Goal: Information Seeking & Learning: Learn about a topic

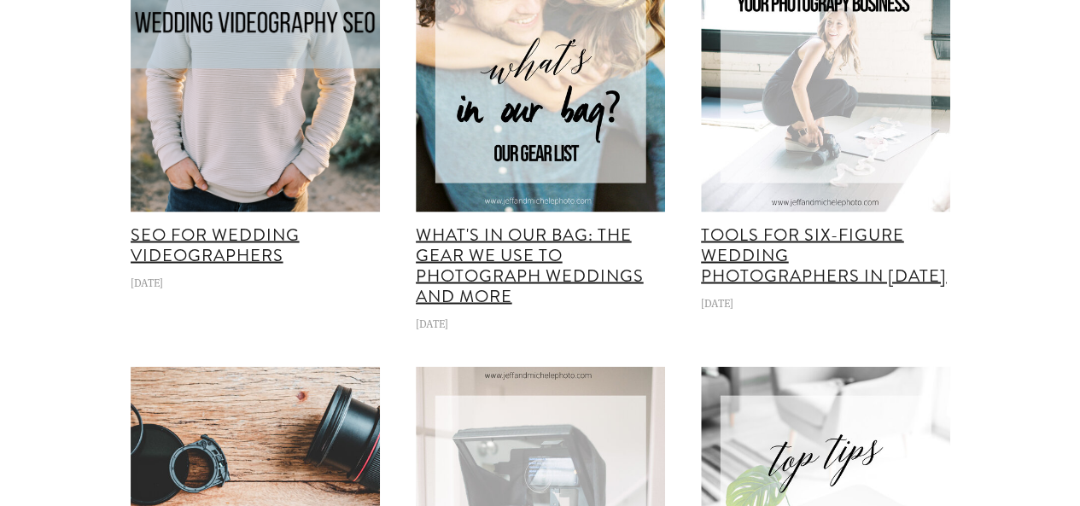
scroll to position [24133, 0]
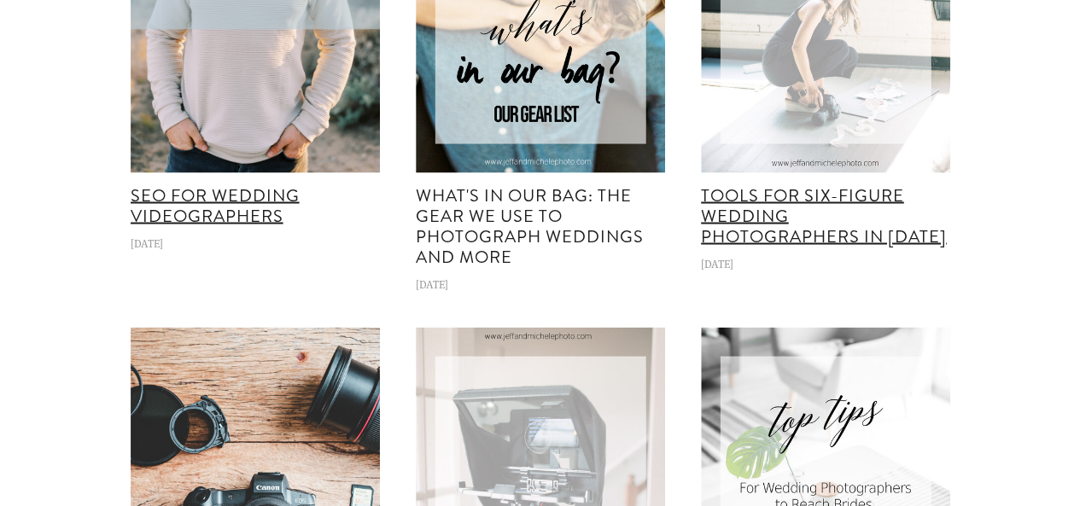
click at [491, 260] on link "What's in Our Bag: The Gear We Use to Photograph Weddings and More" at bounding box center [530, 226] width 228 height 86
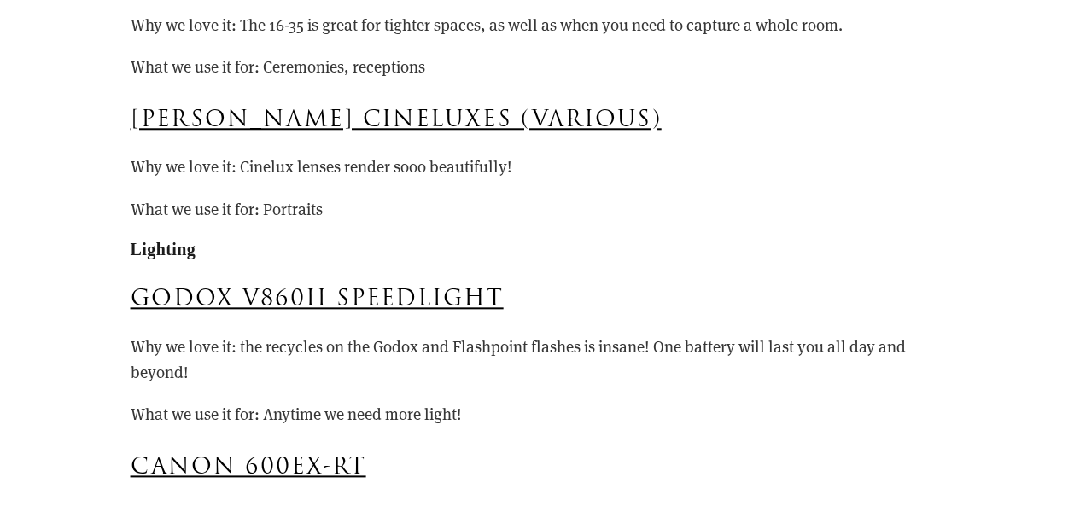
scroll to position [4065, 0]
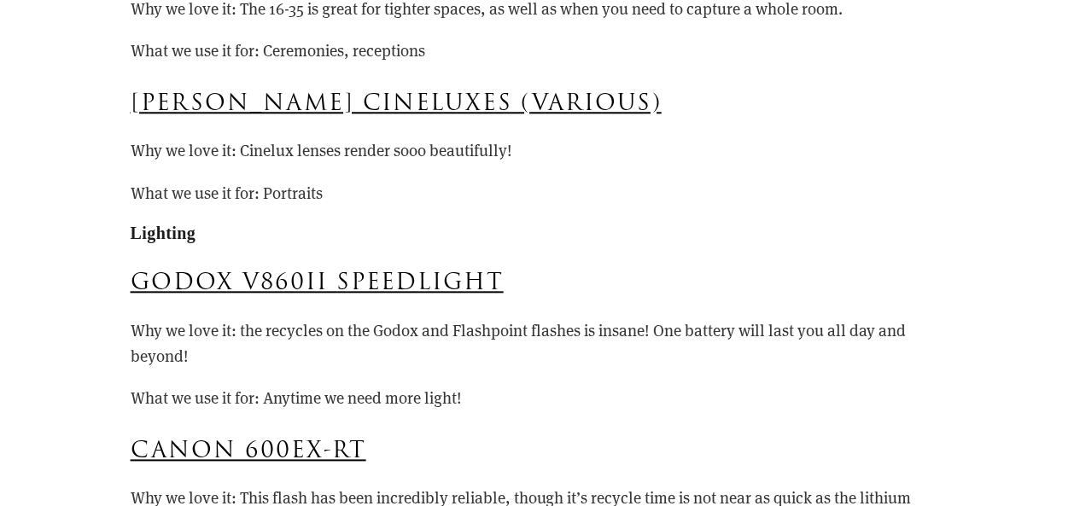
drag, startPoint x: 1084, startPoint y: 28, endPoint x: 1092, endPoint y: 173, distance: 145.4
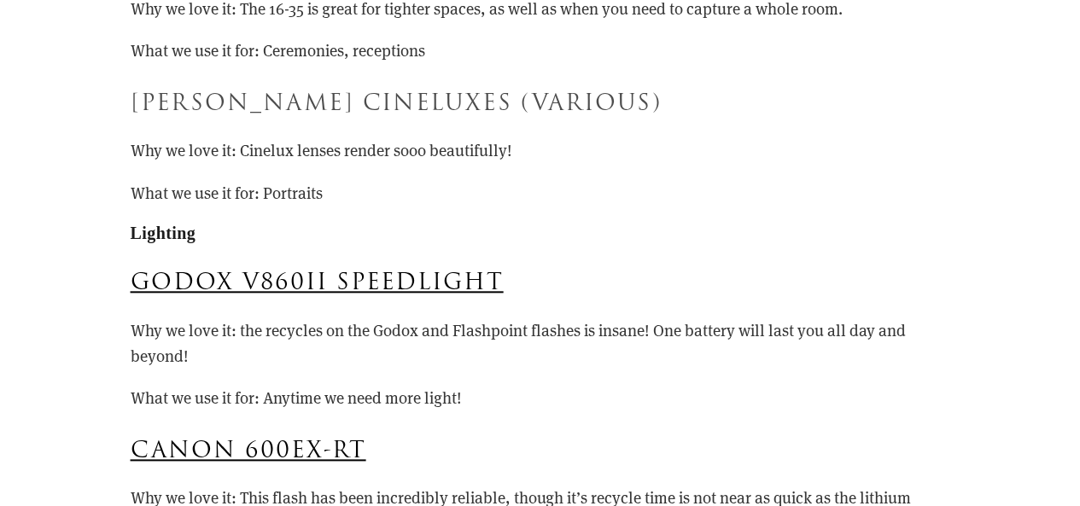
click at [213, 104] on link "Schneider Cineluxes (various)" at bounding box center [396, 103] width 531 height 32
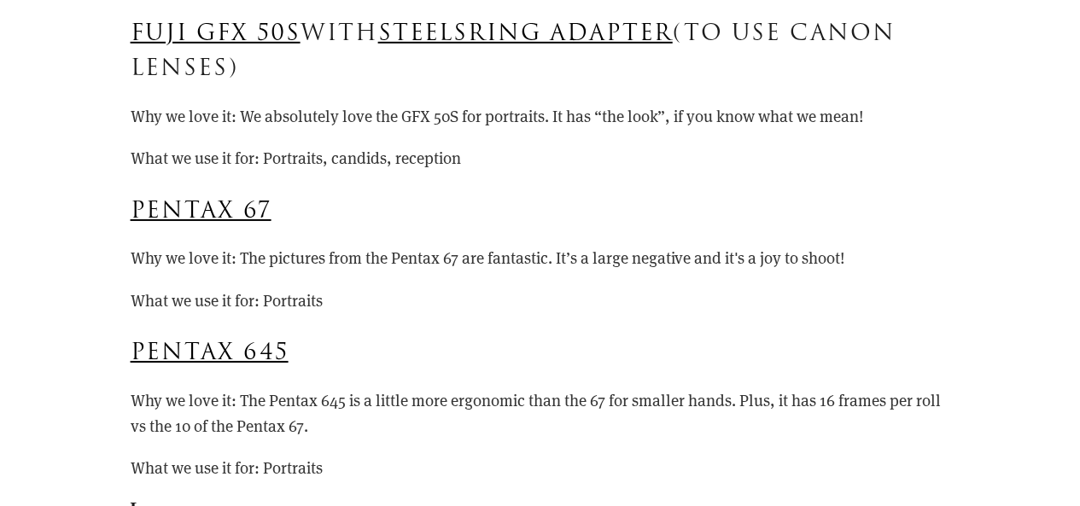
scroll to position [2636, 0]
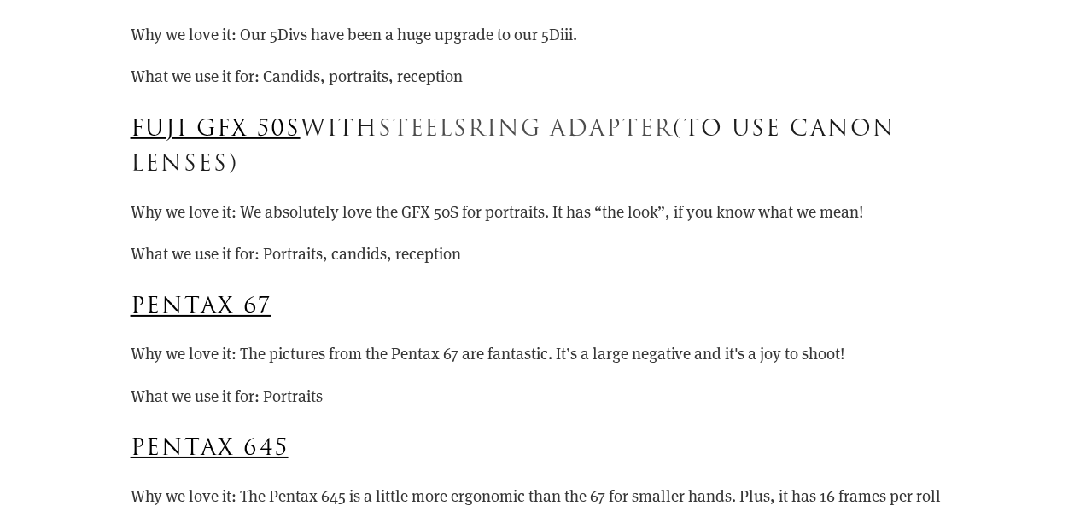
click at [446, 127] on link "Steelsring Adapter" at bounding box center [525, 129] width 295 height 32
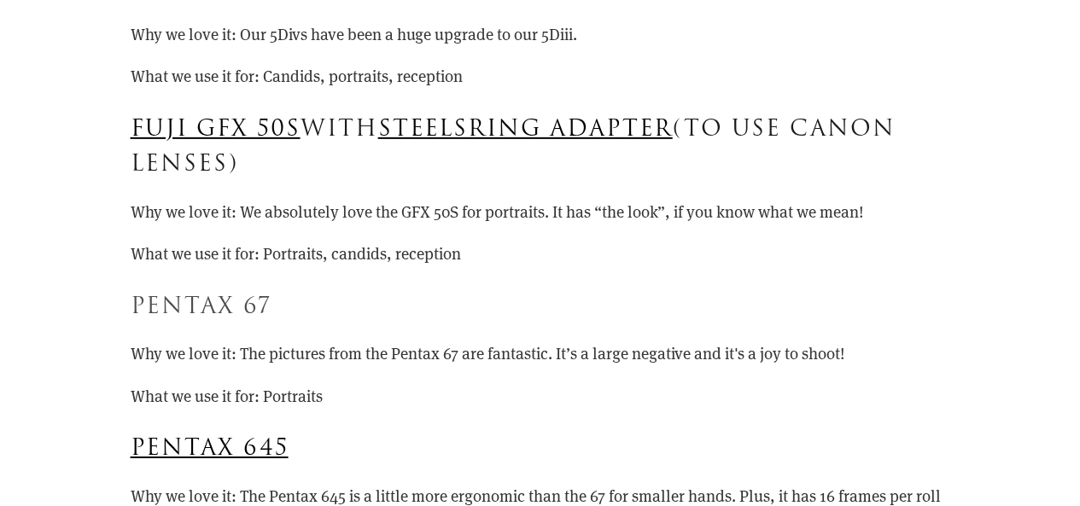
click at [219, 300] on link "Pentax 67" at bounding box center [201, 306] width 141 height 32
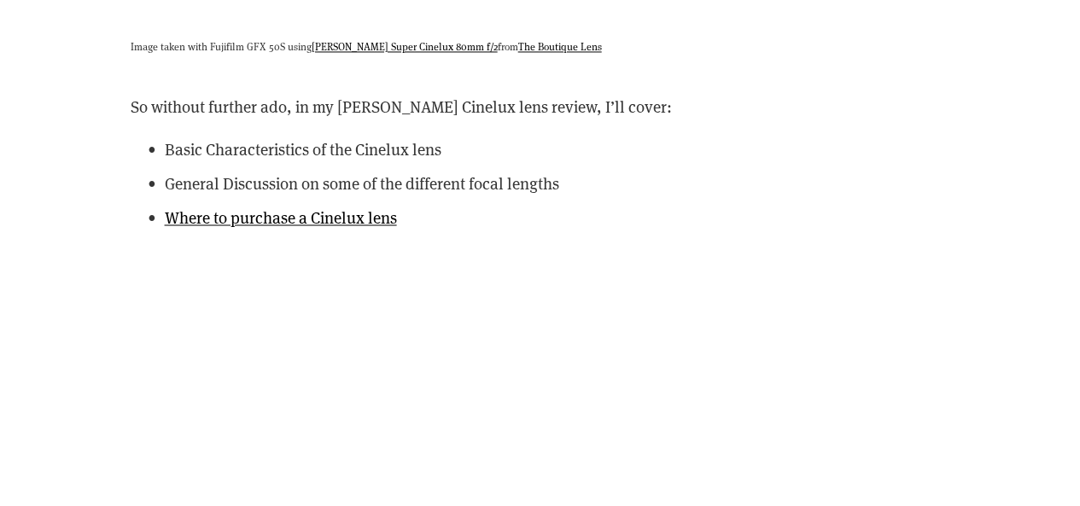
scroll to position [4665, 0]
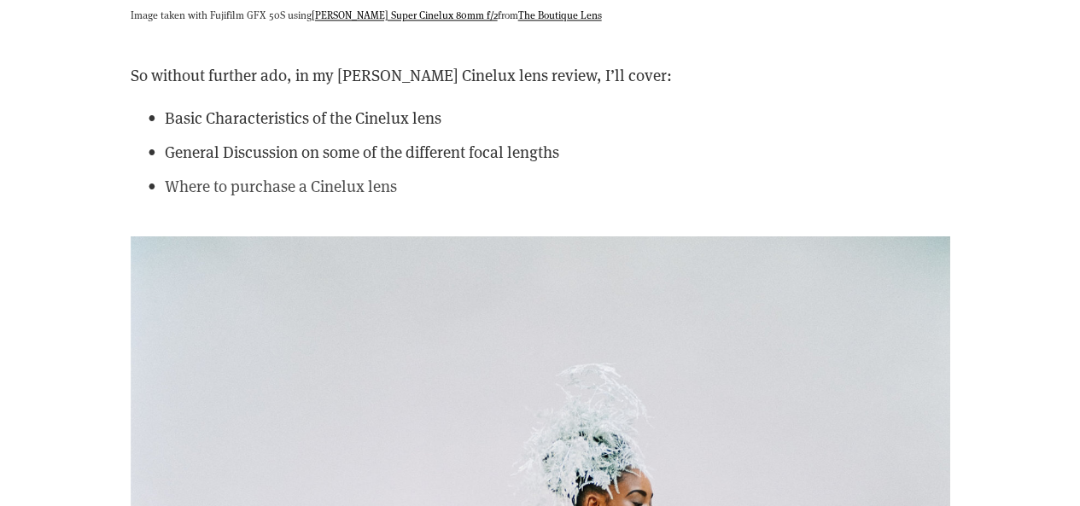
click at [261, 175] on link "Where to purchase a Cinelux lens" at bounding box center [281, 185] width 232 height 21
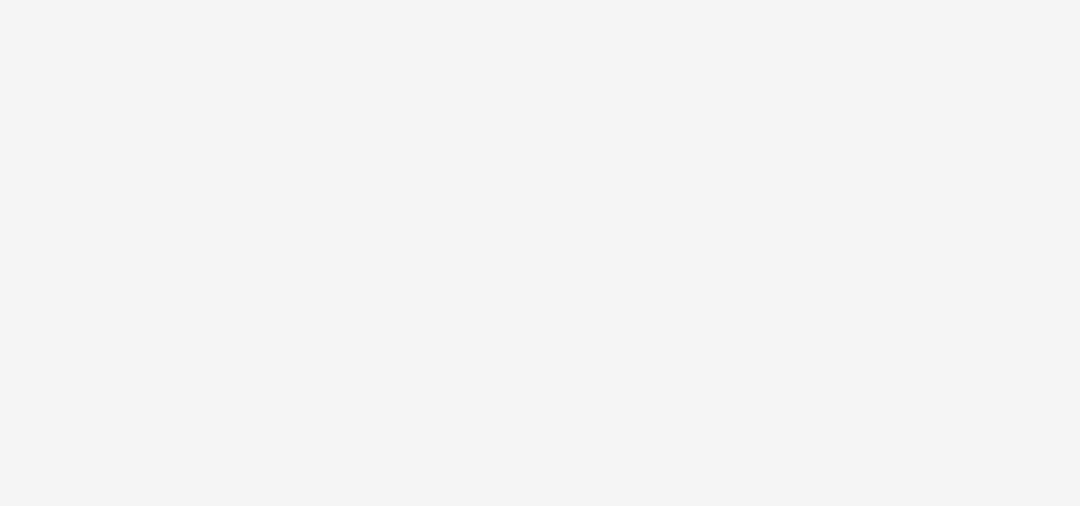
scroll to position [22966, 0]
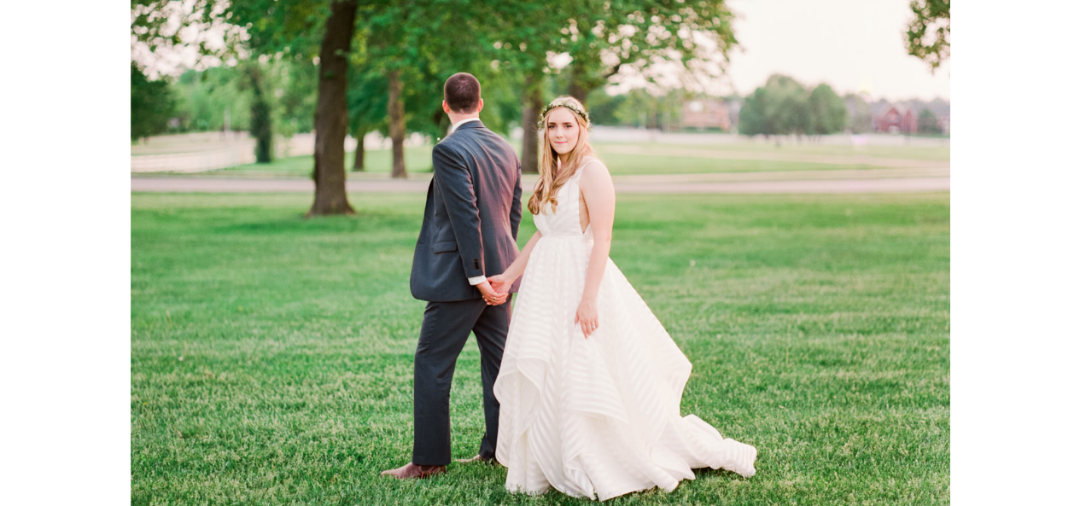
scroll to position [8648, 0]
